Goal: Information Seeking & Learning: Compare options

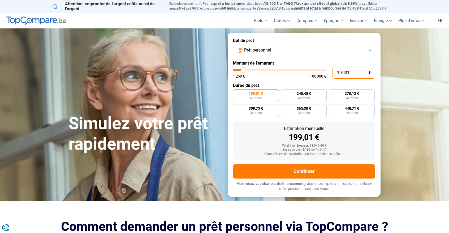
drag, startPoint x: 352, startPoint y: 73, endPoint x: 337, endPoint y: 75, distance: 14.7
click at [337, 75] on input "10 001" at bounding box center [354, 73] width 43 height 12
type input "2"
type input "1250"
type input "28"
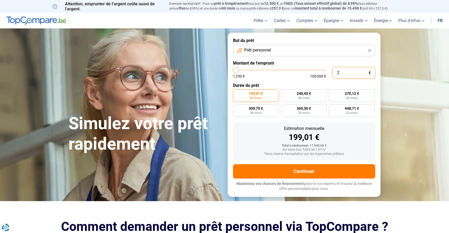
type input "1250"
type input "280"
type input "1250"
type input "2 800"
type input "2750"
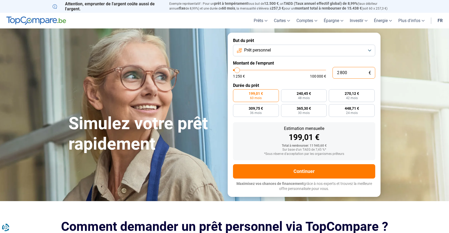
radio input "true"
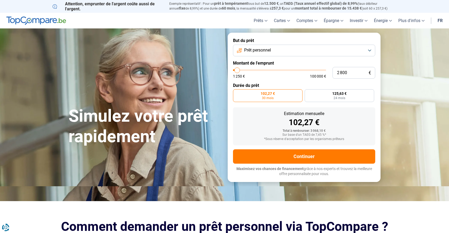
click at [278, 96] on label "102,27 € 30 mois" at bounding box center [268, 95] width 70 height 13
click at [237, 93] on input "102,27 € 30 mois" at bounding box center [234, 90] width 3 height 3
click at [337, 99] on span "24 mois" at bounding box center [340, 97] width 12 height 3
click at [308, 93] on input "125,63 € 24 mois" at bounding box center [306, 90] width 3 height 3
radio input "true"
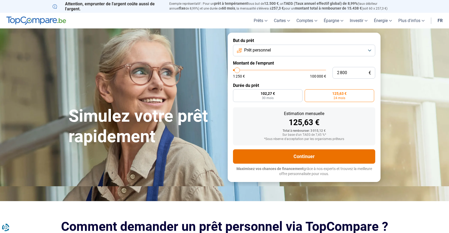
click at [313, 158] on button "Continuer" at bounding box center [304, 156] width 142 height 14
